Goal: Check status

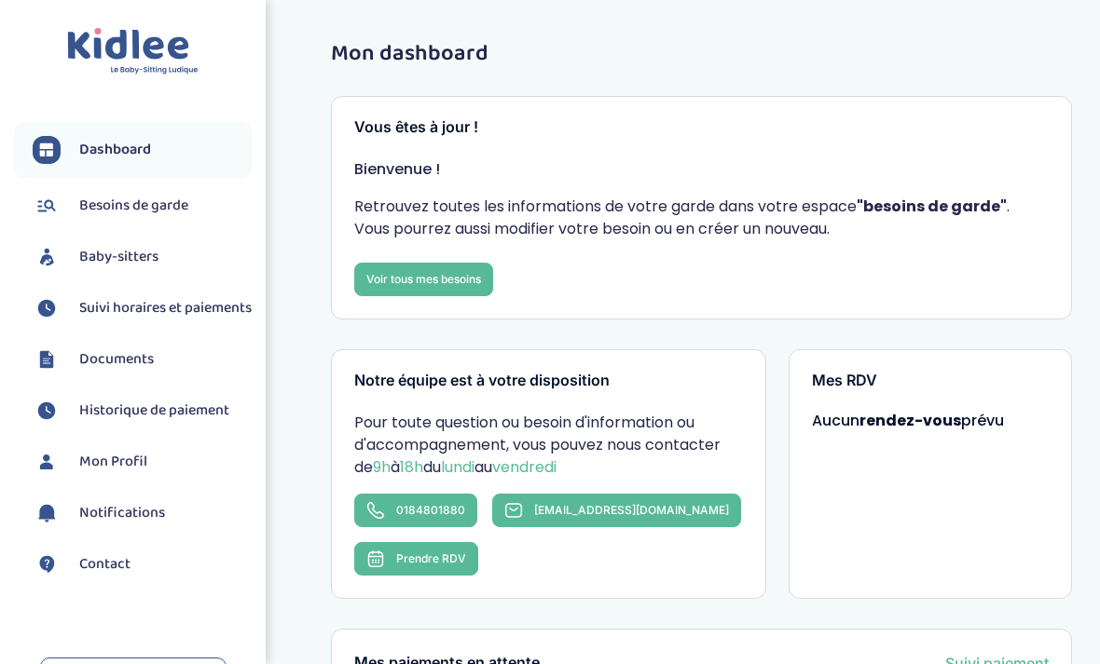
click at [149, 305] on span "Suivi horaires et paiements" at bounding box center [165, 308] width 172 height 22
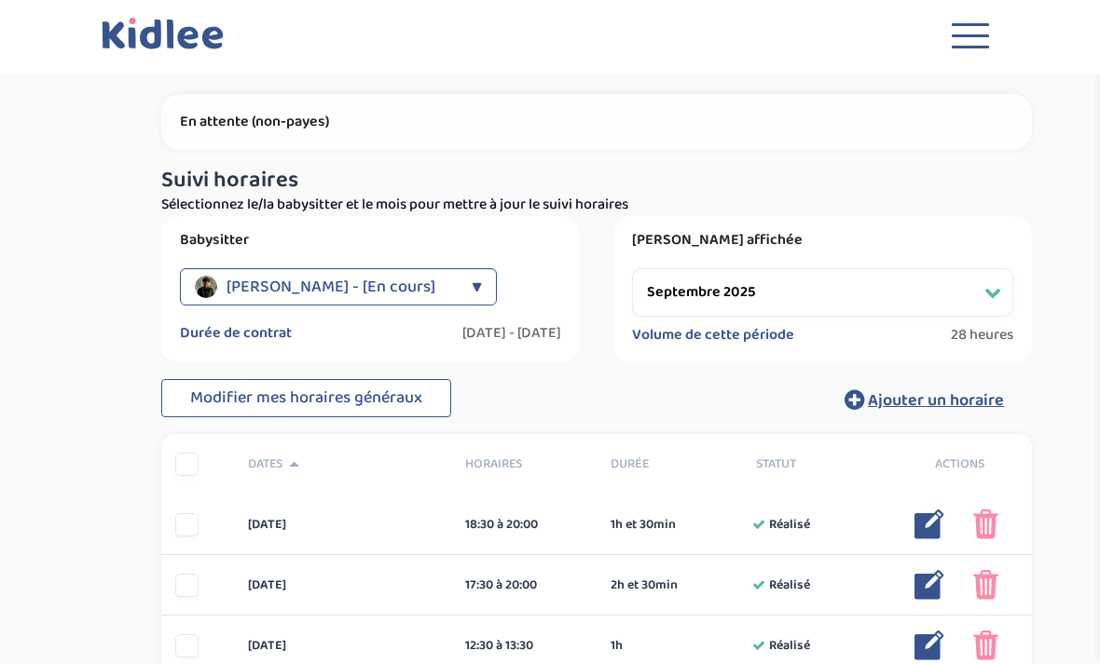
select select "septembre 2025"
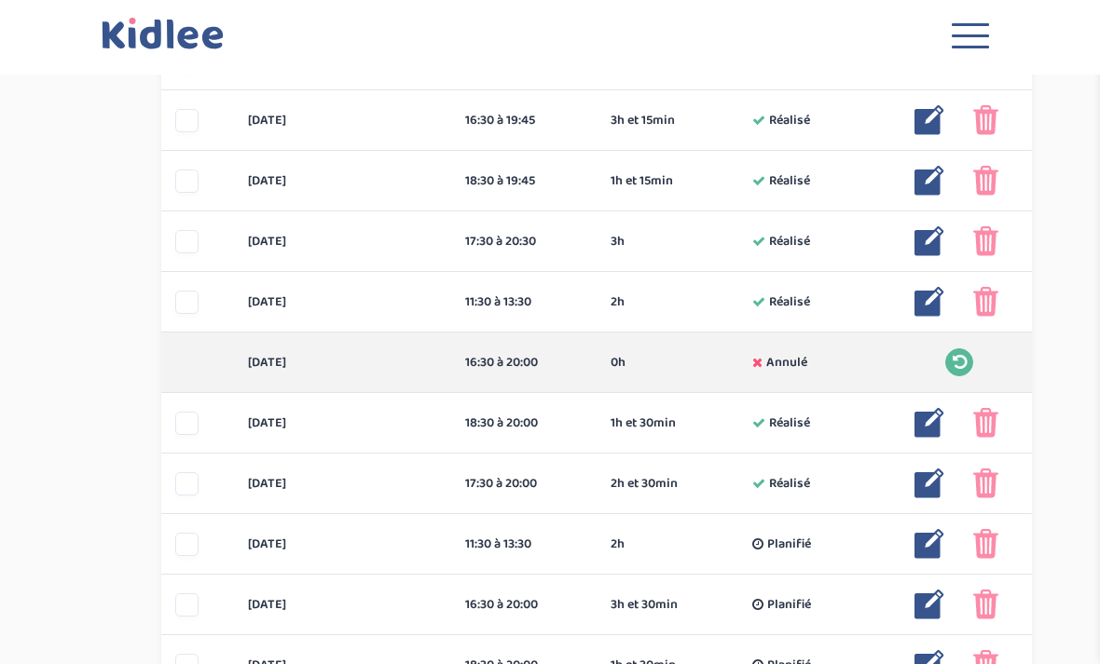
scroll to position [588, 0]
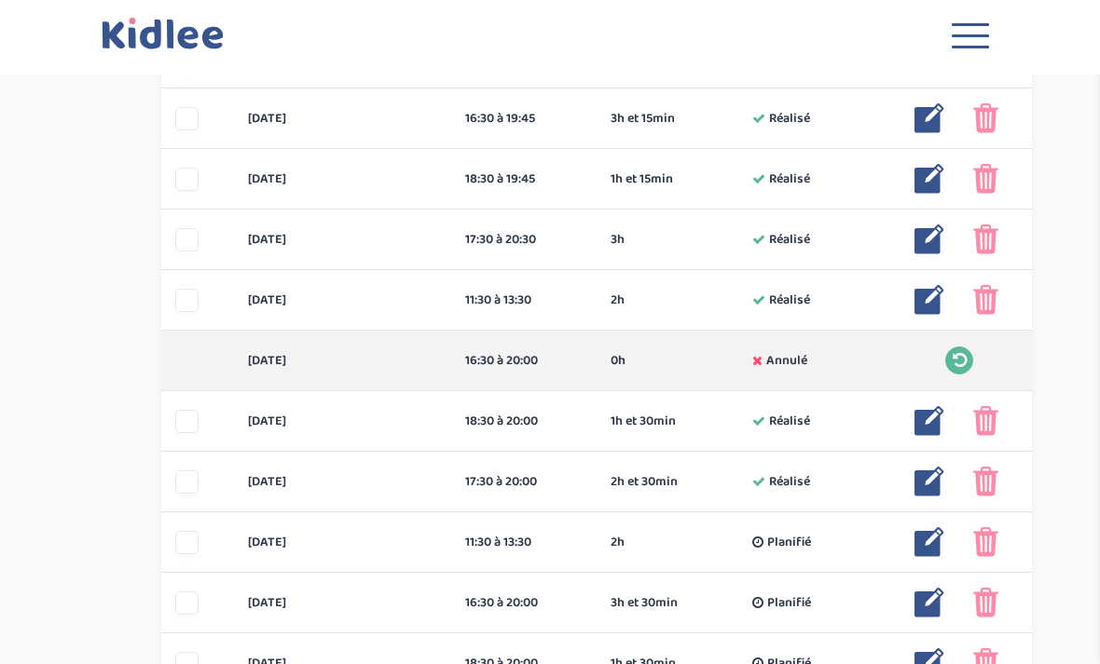
click at [925, 417] on img at bounding box center [929, 421] width 30 height 30
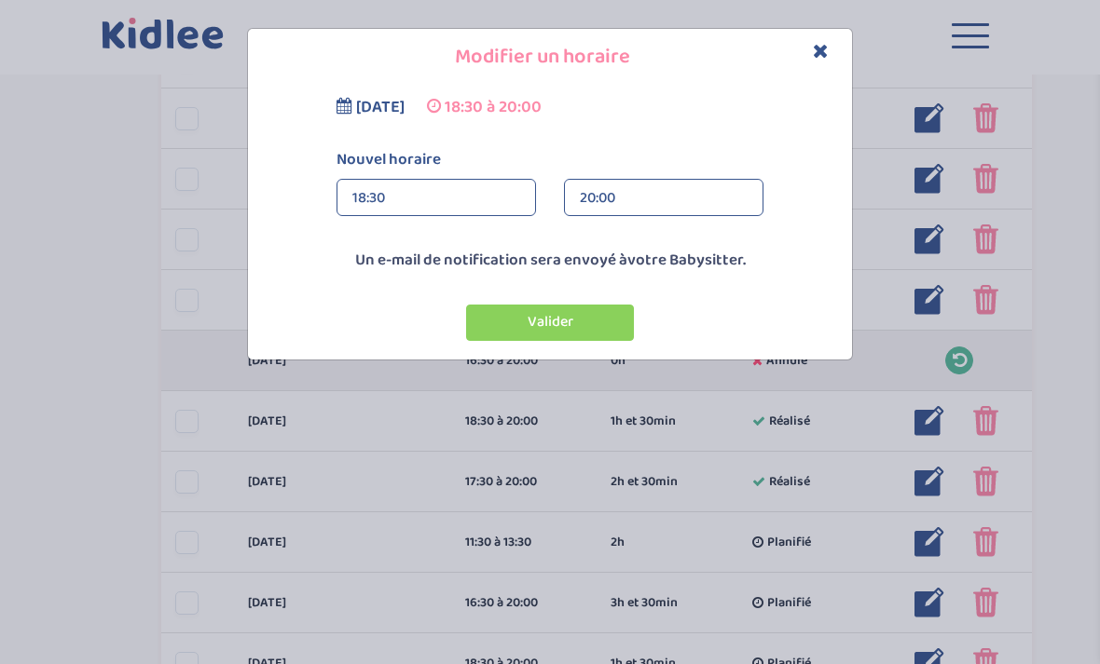
click at [666, 209] on div "20:00" at bounding box center [664, 198] width 168 height 37
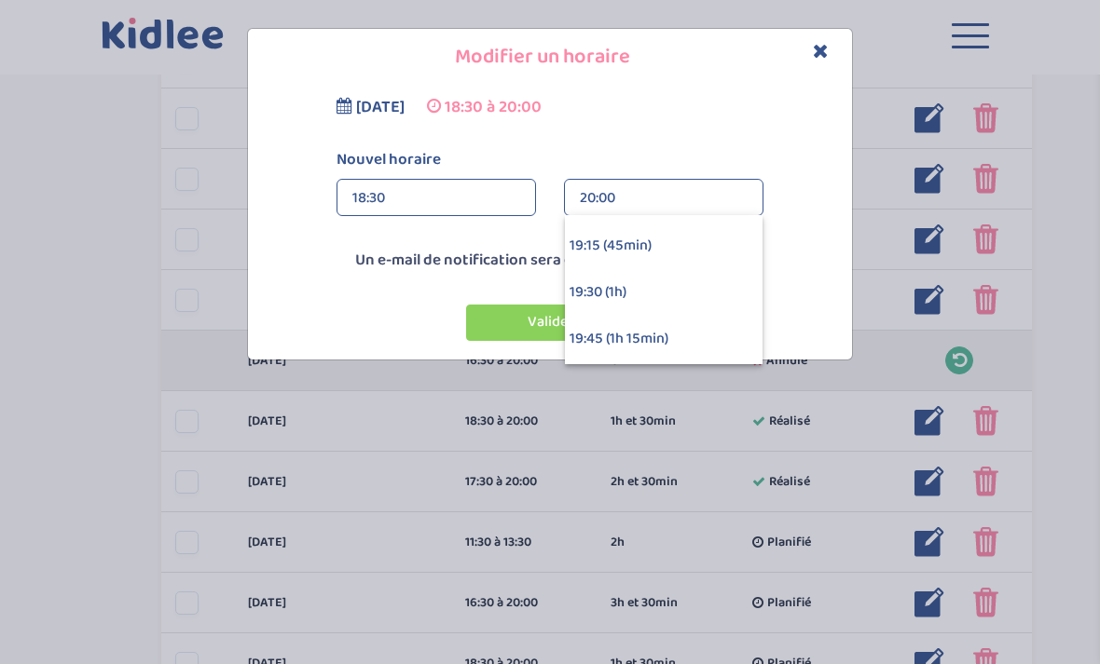
scroll to position [82, 0]
click at [635, 291] on div "19:30 (1h)" at bounding box center [664, 296] width 198 height 47
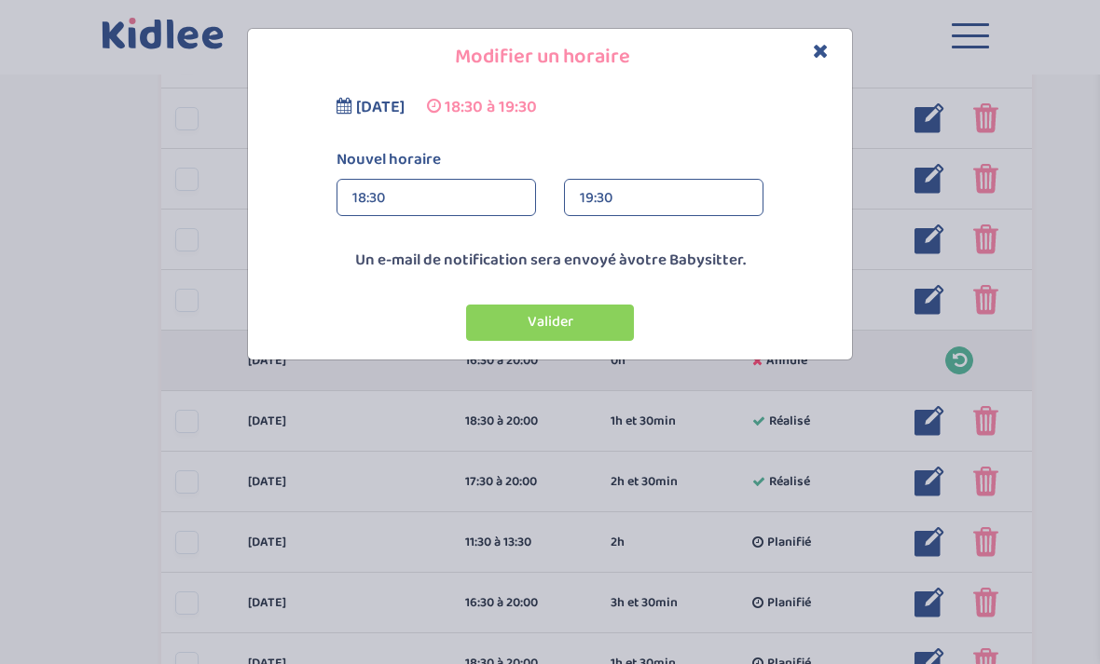
click at [576, 321] on button "Valider" at bounding box center [550, 323] width 168 height 36
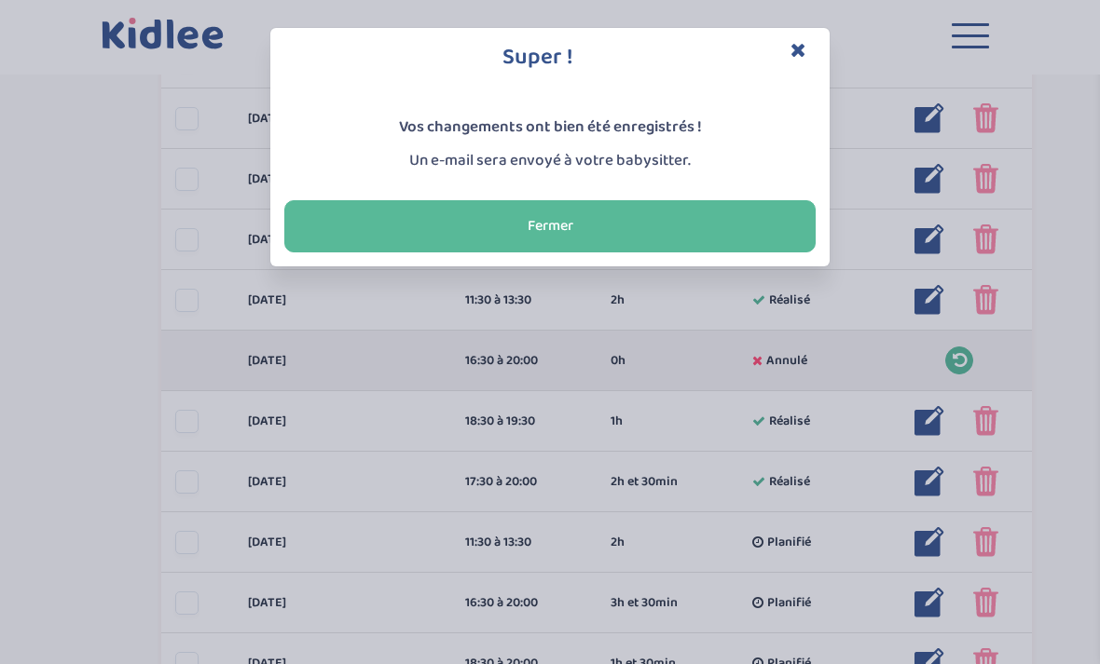
click at [613, 218] on button "Fermer" at bounding box center [549, 226] width 531 height 52
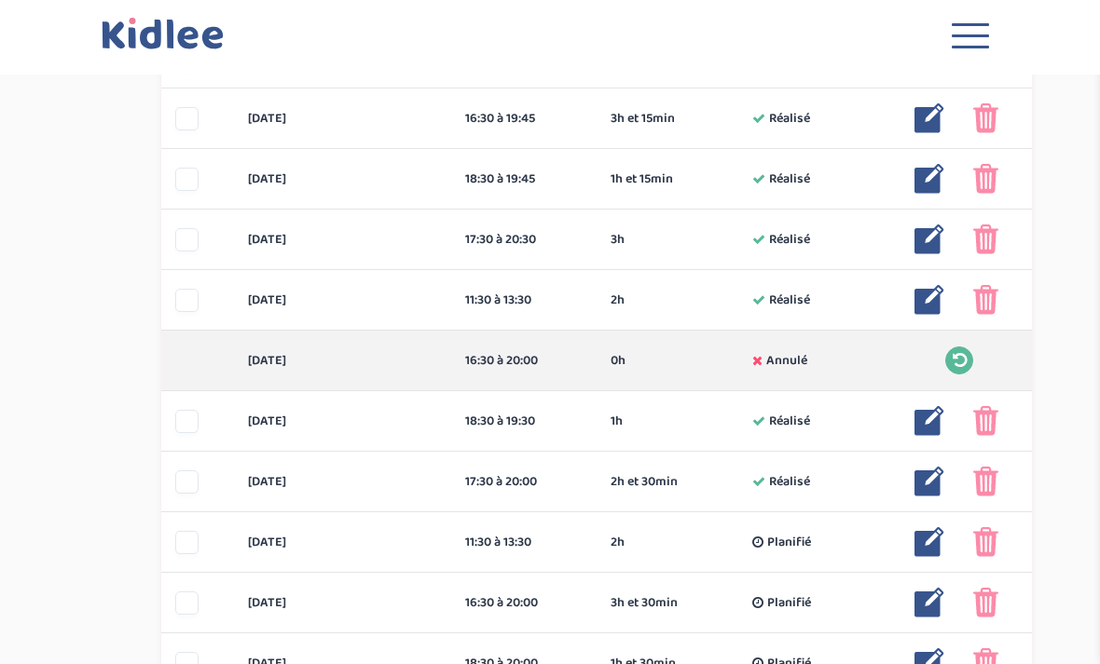
click at [928, 478] on img at bounding box center [929, 482] width 30 height 30
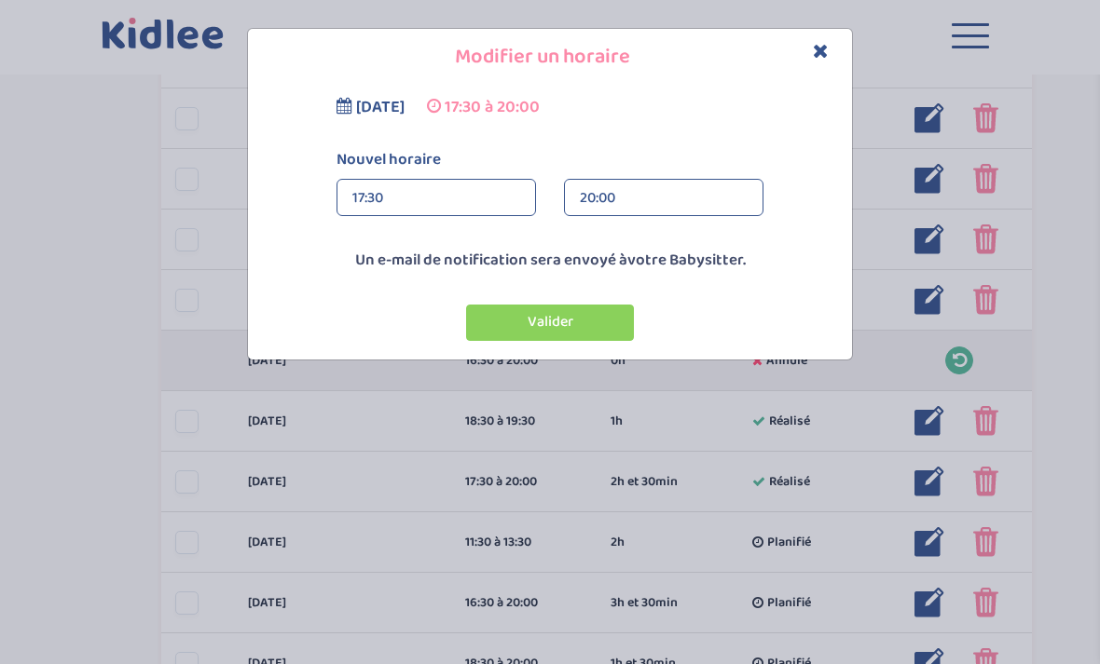
click at [595, 325] on button "Valider" at bounding box center [550, 323] width 168 height 36
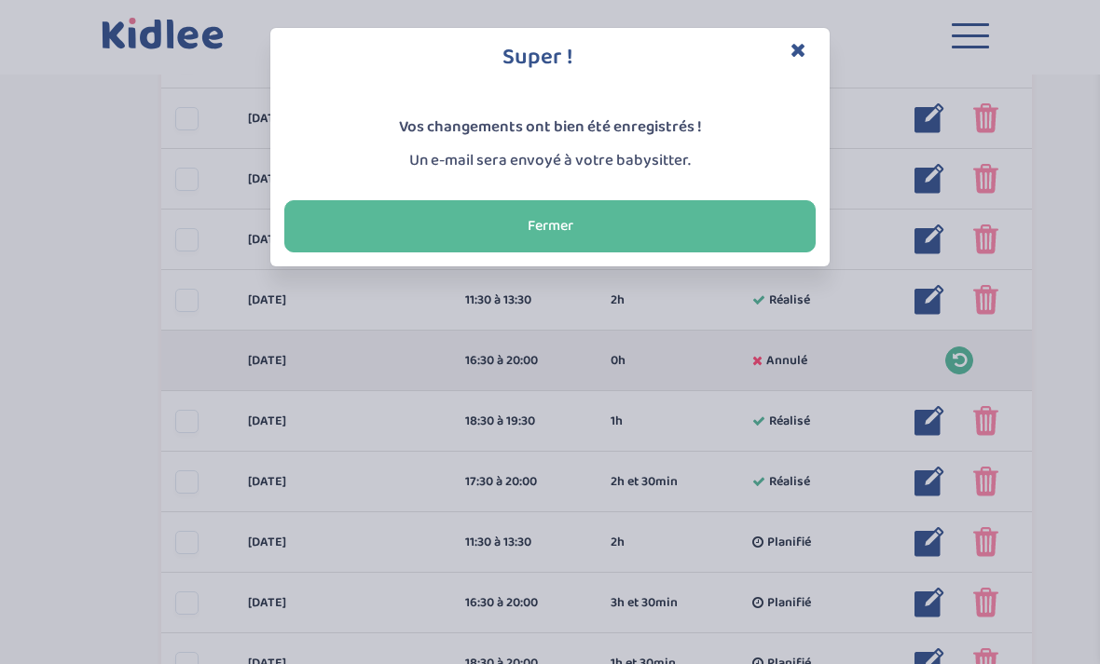
click at [612, 238] on button "Fermer" at bounding box center [549, 226] width 531 height 52
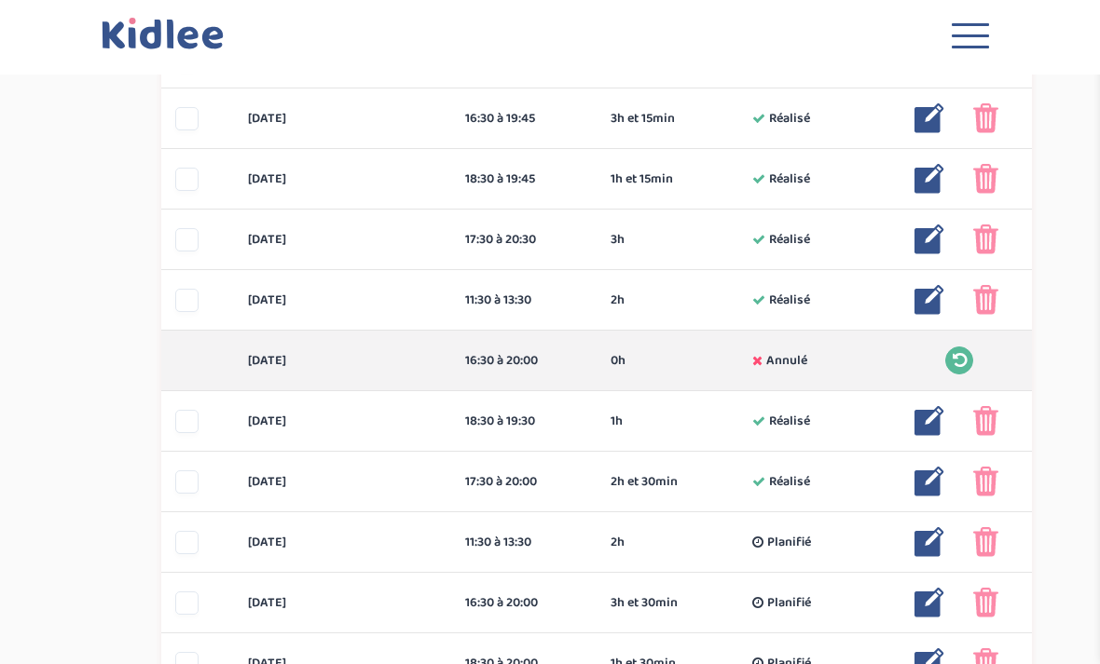
click at [931, 603] on img at bounding box center [929, 603] width 30 height 30
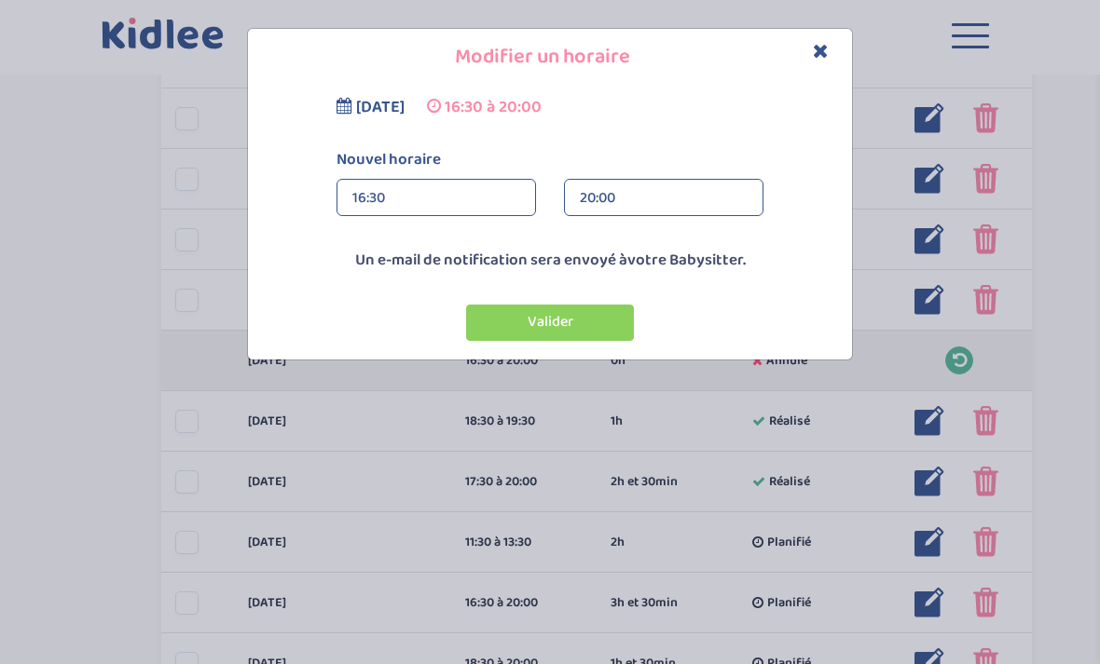
click at [665, 198] on div "20:00" at bounding box center [664, 198] width 168 height 37
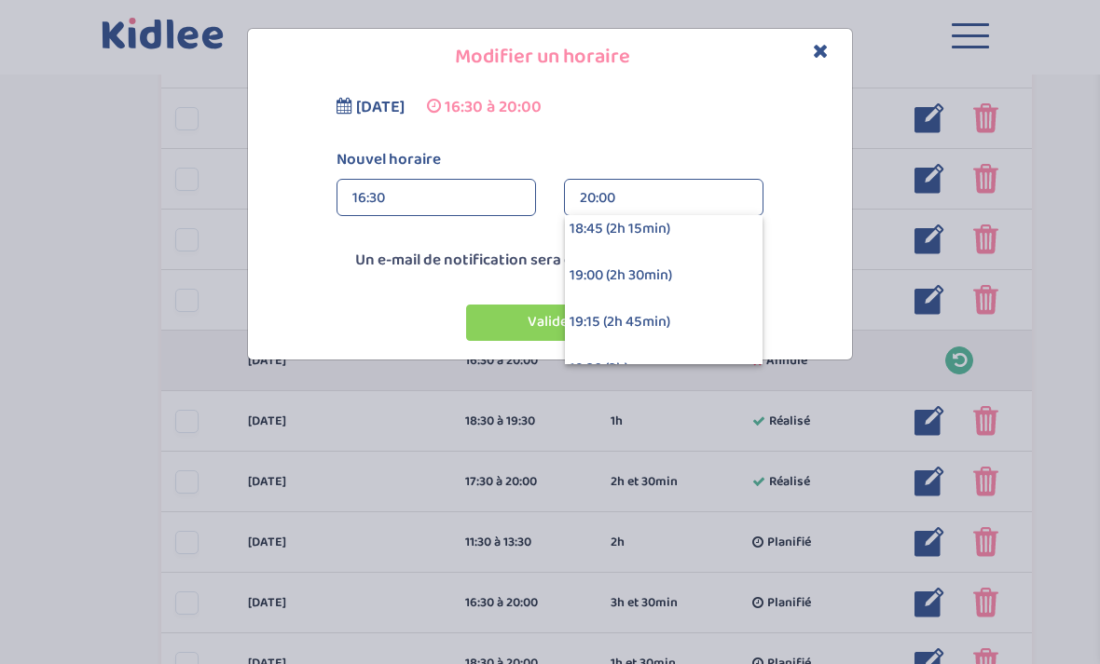
scroll to position [384, 0]
click at [652, 271] on div "19:00 (2h 30min)" at bounding box center [664, 274] width 198 height 47
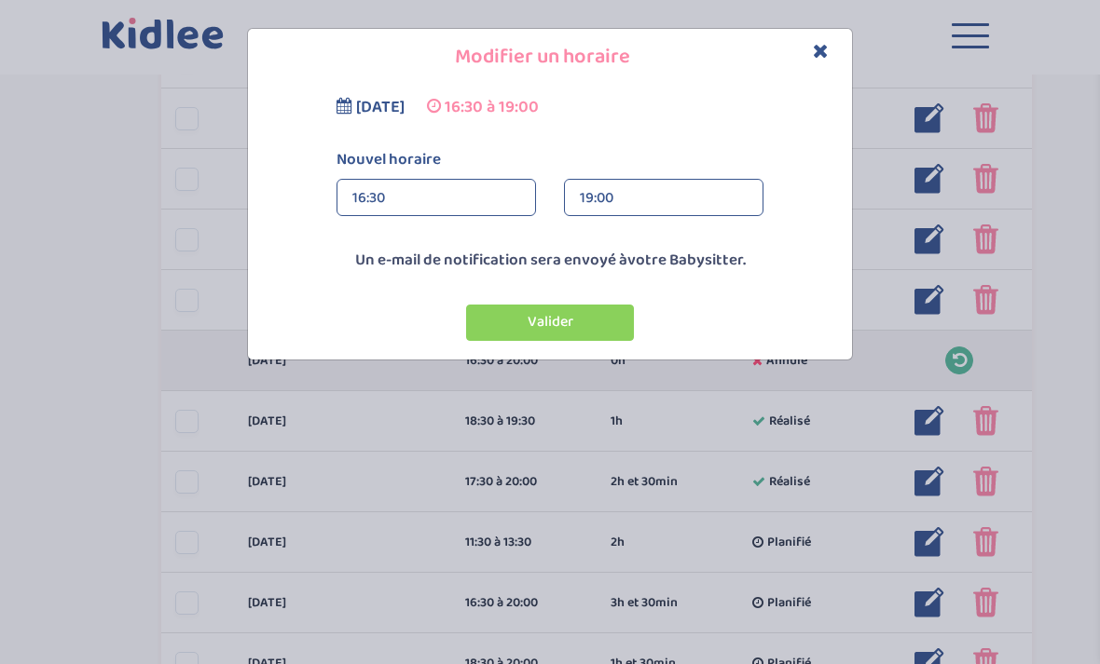
click at [580, 323] on button "Valider" at bounding box center [550, 323] width 168 height 36
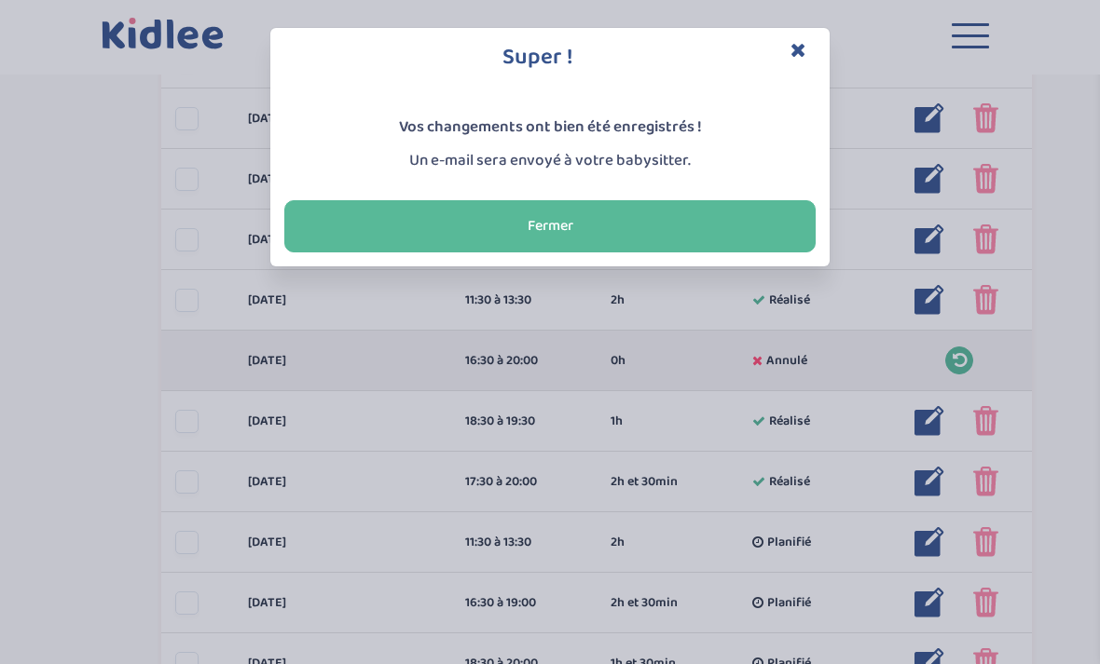
click at [584, 225] on button "Fermer" at bounding box center [549, 226] width 531 height 52
